Goal: Book appointment/travel/reservation

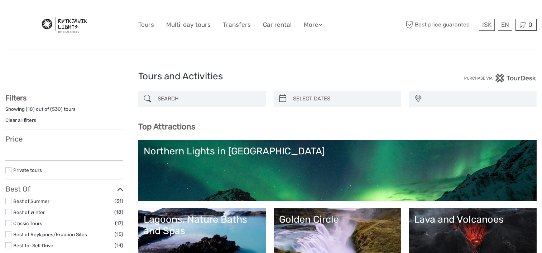
select select
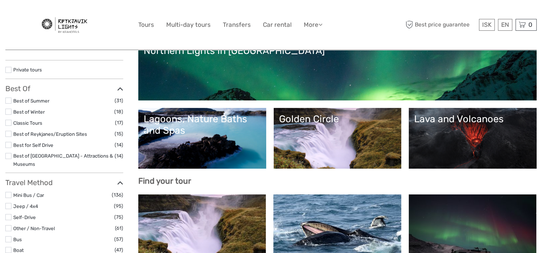
scroll to position [107, 0]
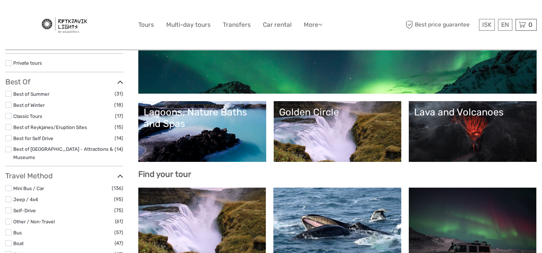
select select
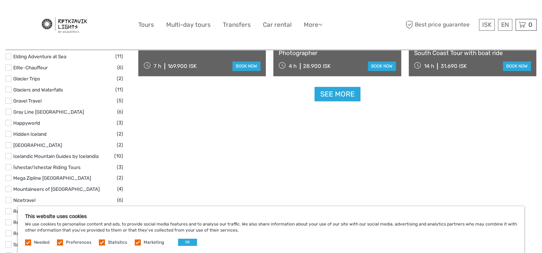
scroll to position [967, 0]
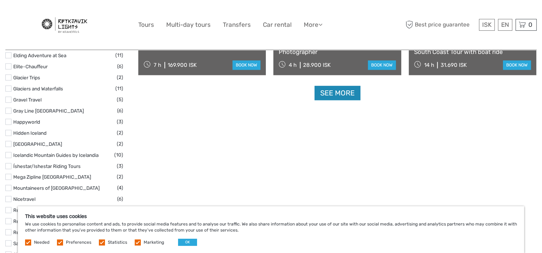
click at [347, 98] on link "See more" at bounding box center [337, 93] width 46 height 15
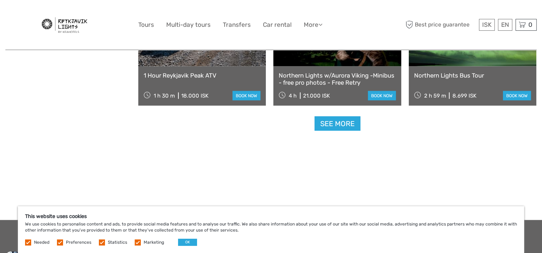
scroll to position [1540, 0]
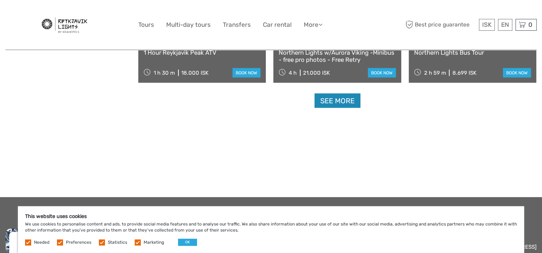
click at [335, 103] on link "See more" at bounding box center [337, 101] width 46 height 15
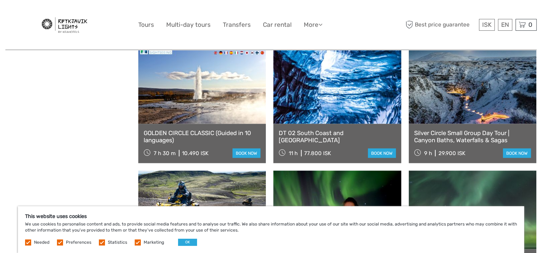
scroll to position [1289, 0]
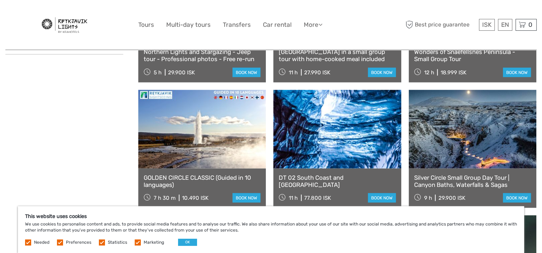
click at [338, 122] on link at bounding box center [336, 129] width 127 height 79
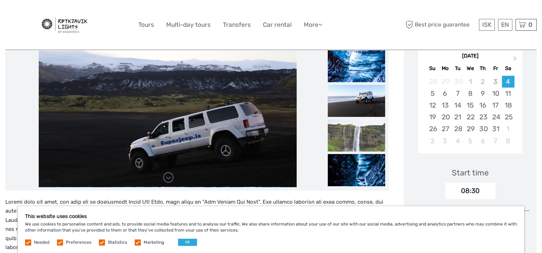
scroll to position [107, 0]
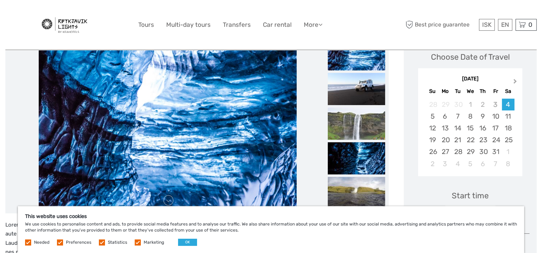
click at [518, 80] on button "Next Month" at bounding box center [515, 82] width 11 height 11
click at [517, 80] on button "Next Month" at bounding box center [515, 82] width 11 height 11
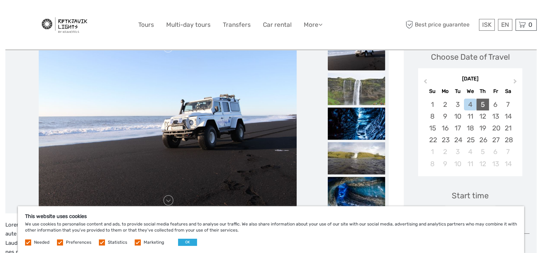
click at [481, 105] on div "5" at bounding box center [482, 105] width 13 height 12
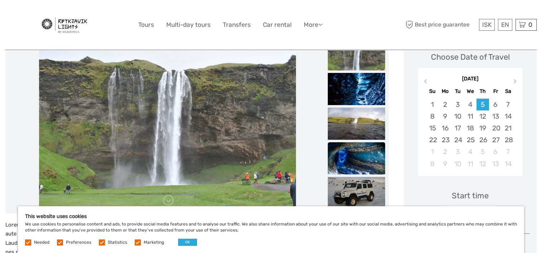
click at [367, 155] on img at bounding box center [356, 158] width 57 height 32
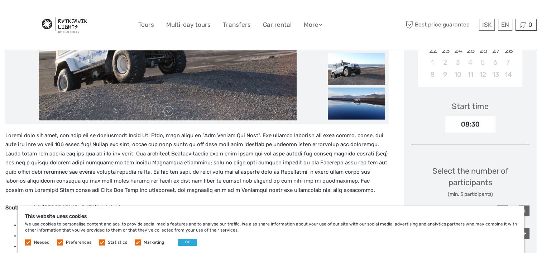
scroll to position [251, 0]
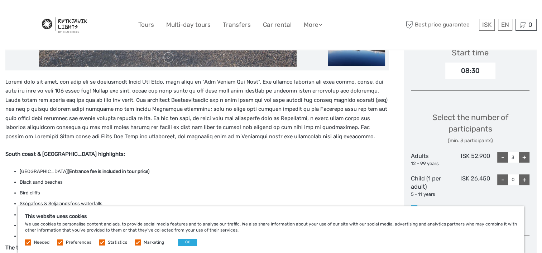
drag, startPoint x: 5, startPoint y: 81, endPoint x: 325, endPoint y: 141, distance: 325.3
click at [325, 141] on p at bounding box center [196, 110] width 383 height 64
copy p "Loremi dolo sit amet, con adip eli se doeiusmodt Incid Utl Etdo, magn aliqu en …"
